Goal: Use online tool/utility: Utilize a website feature to perform a specific function

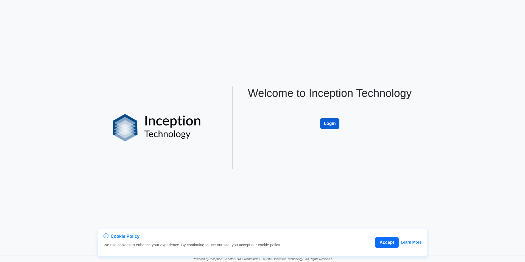
click at [338, 121] on button "Login" at bounding box center [329, 123] width 19 height 10
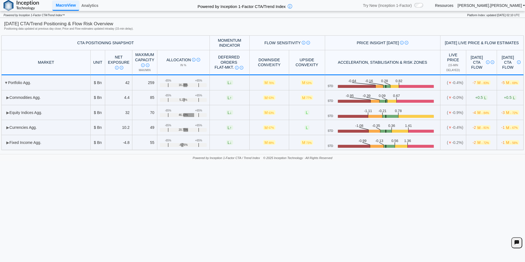
click at [466, 10] on div "Try New (Inception 1-Factor) / /5-factor-macroview Resources [PERSON_NAME].[PER…" at bounding box center [442, 6] width 168 height 10
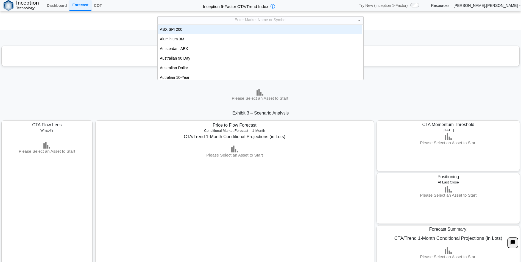
click at [246, 20] on div "Enter Market Name or Symbol" at bounding box center [261, 20] width 206 height 8
type input "***"
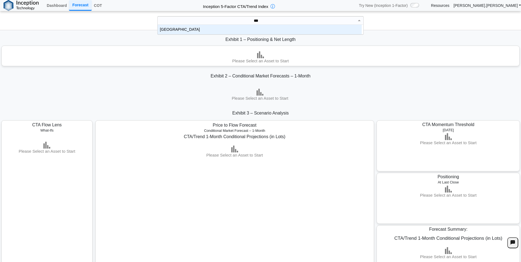
scroll to position [5, 200]
click at [244, 27] on div "[GEOGRAPHIC_DATA]" at bounding box center [260, 30] width 204 height 10
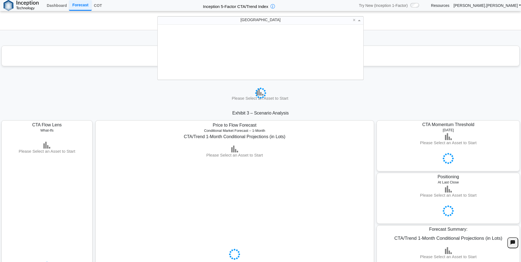
scroll to position [51, 200]
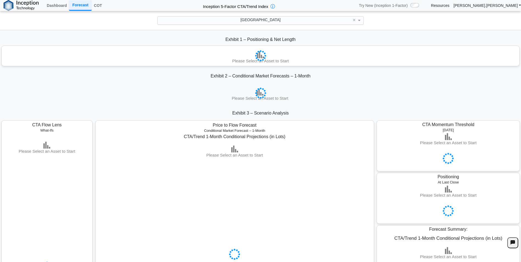
click at [390, 34] on div "Exhibit 1 – Positioning & Net Length" at bounding box center [260, 40] width 521 height 12
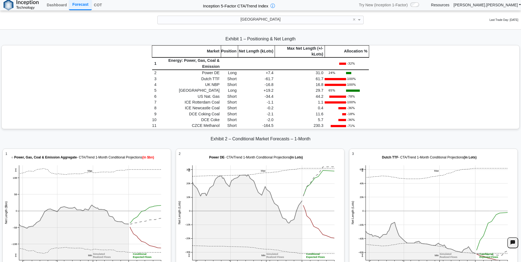
scroll to position [797, 0]
